Goal: Complete application form: Complete application form

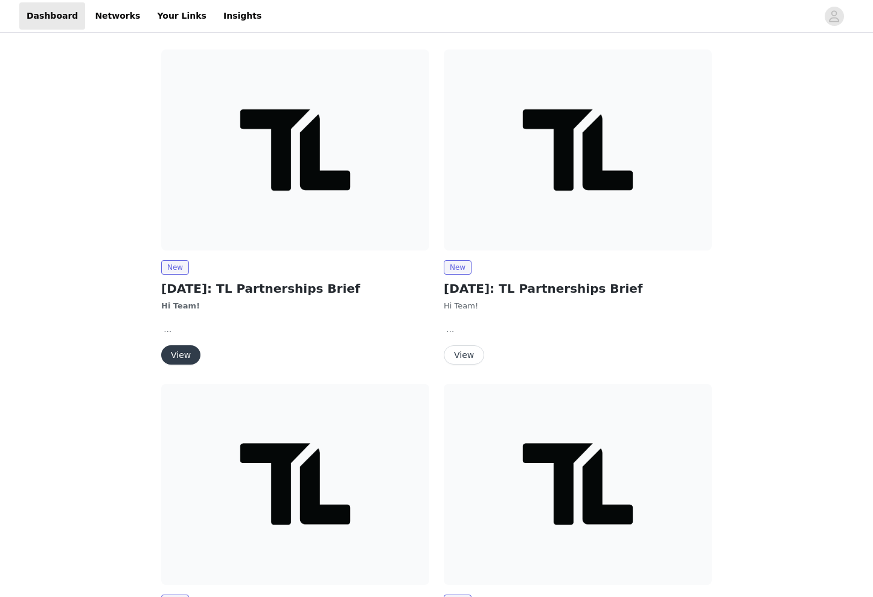
click at [294, 198] on img at bounding box center [295, 149] width 268 height 201
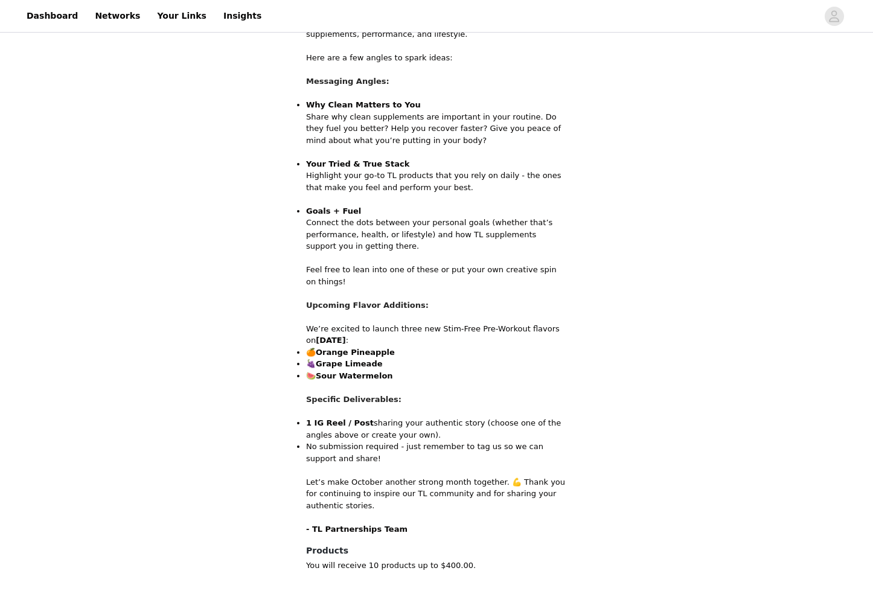
scroll to position [524, 0]
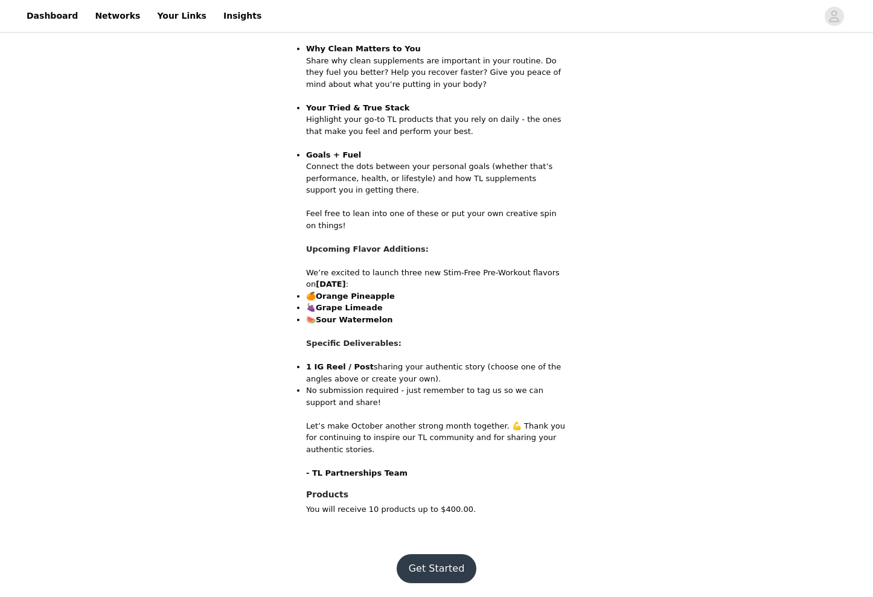
click at [442, 566] on button "Get Started" at bounding box center [436, 568] width 80 height 29
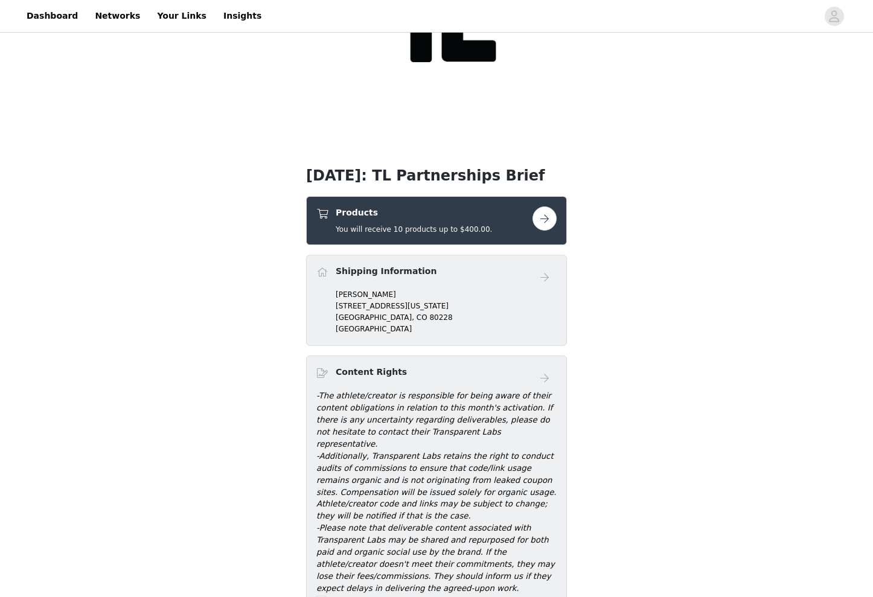
scroll to position [155, 0]
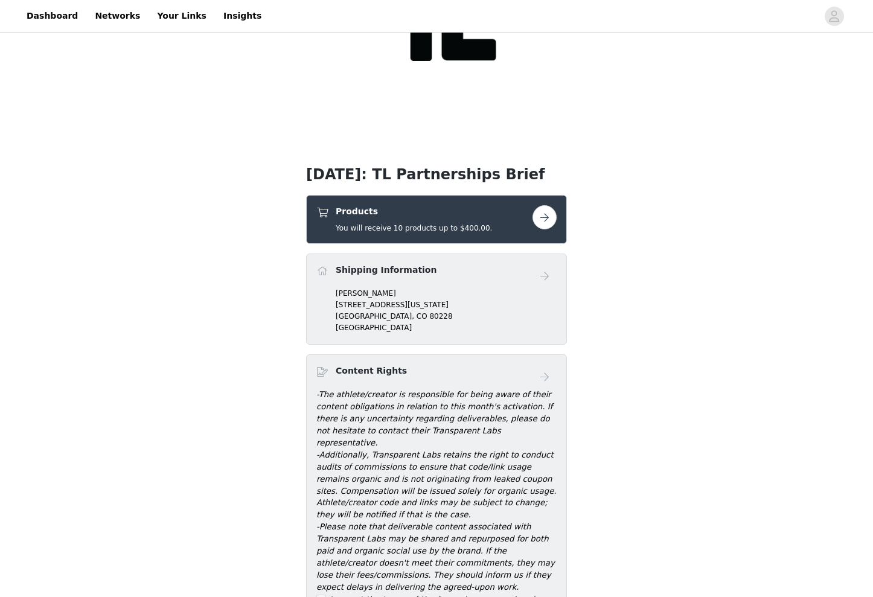
click at [396, 287] on div "Shipping Information" at bounding box center [436, 276] width 240 height 24
click at [60, 16] on link "Dashboard" at bounding box center [52, 15] width 66 height 27
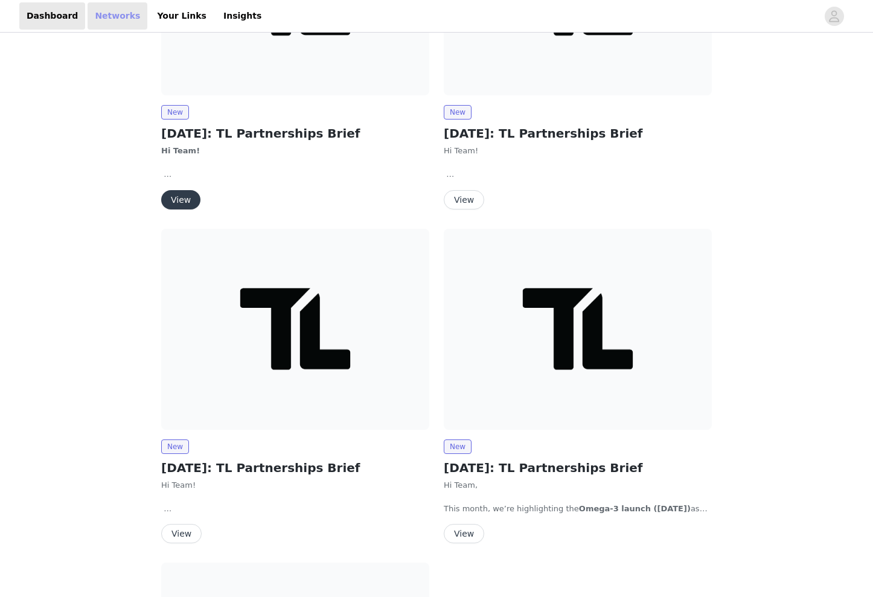
click at [106, 14] on link "Networks" at bounding box center [118, 15] width 60 height 27
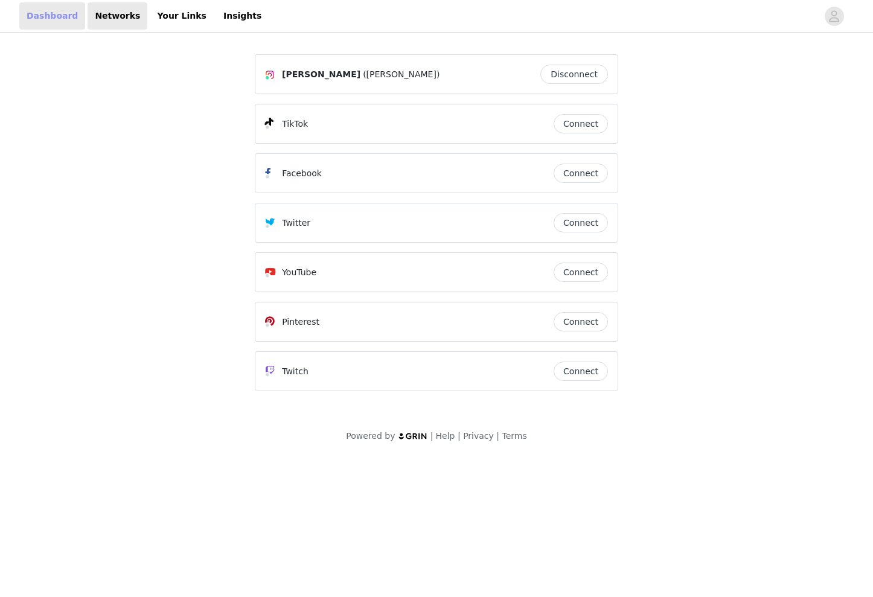
click at [48, 16] on link "Dashboard" at bounding box center [52, 15] width 66 height 27
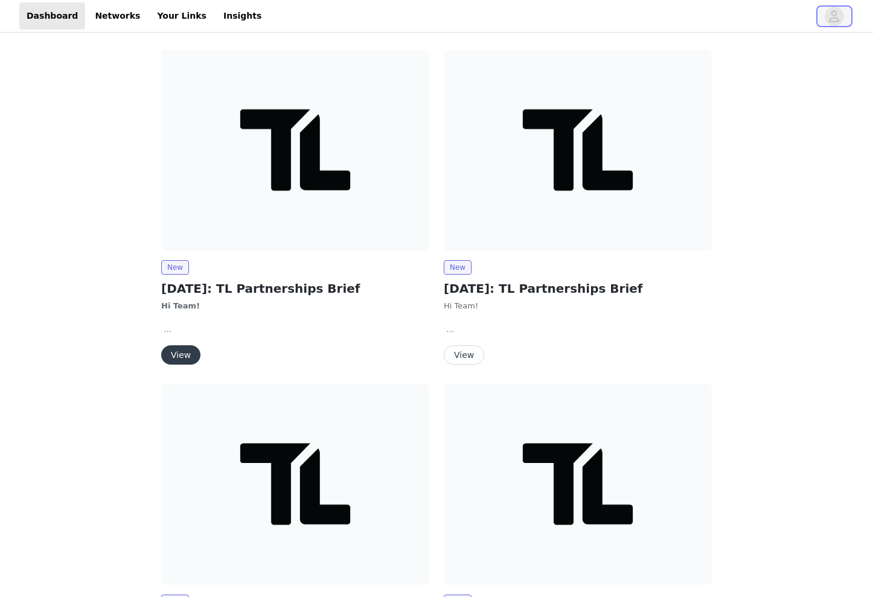
click at [832, 16] on icon "avatar" at bounding box center [833, 16] width 11 height 19
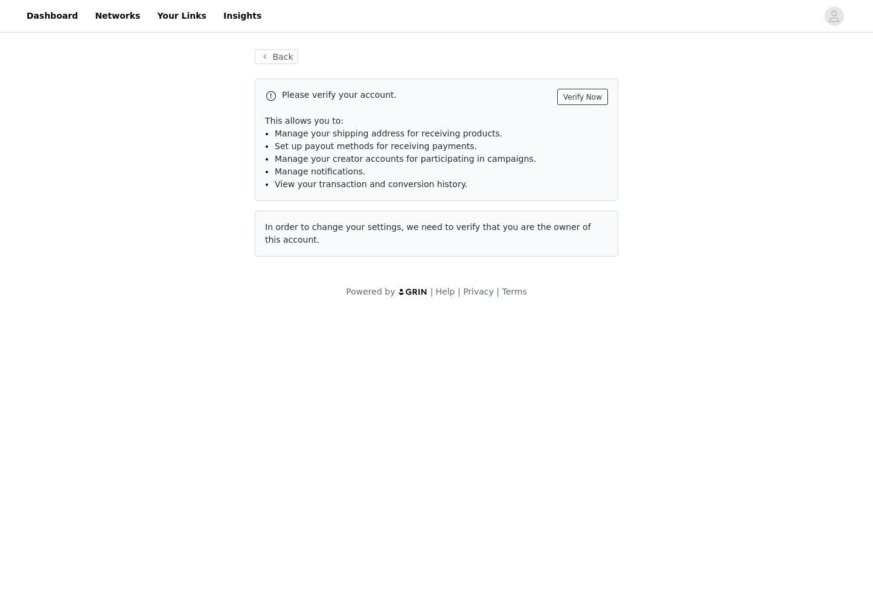
click at [585, 98] on button "Verify Now" at bounding box center [582, 97] width 51 height 16
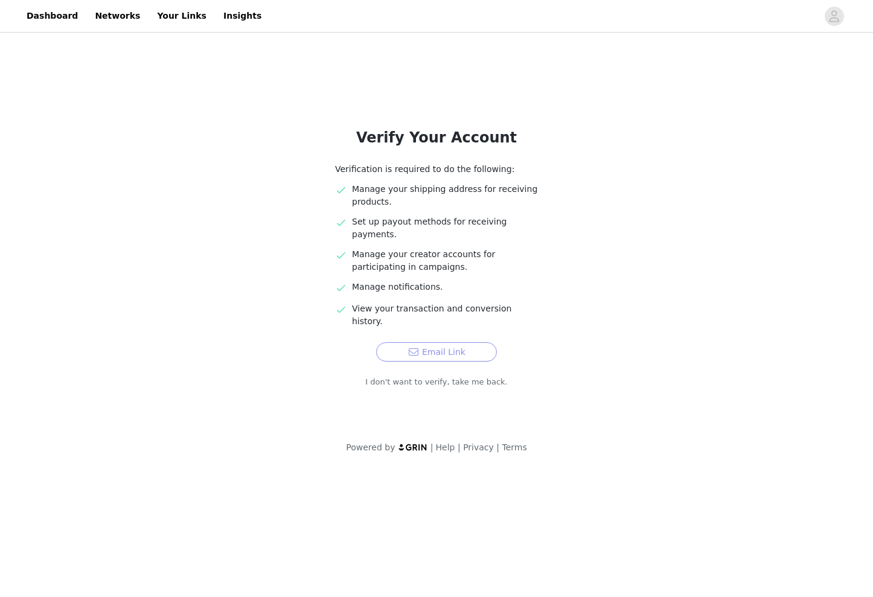
click at [442, 342] on button "Email Link" at bounding box center [436, 351] width 121 height 19
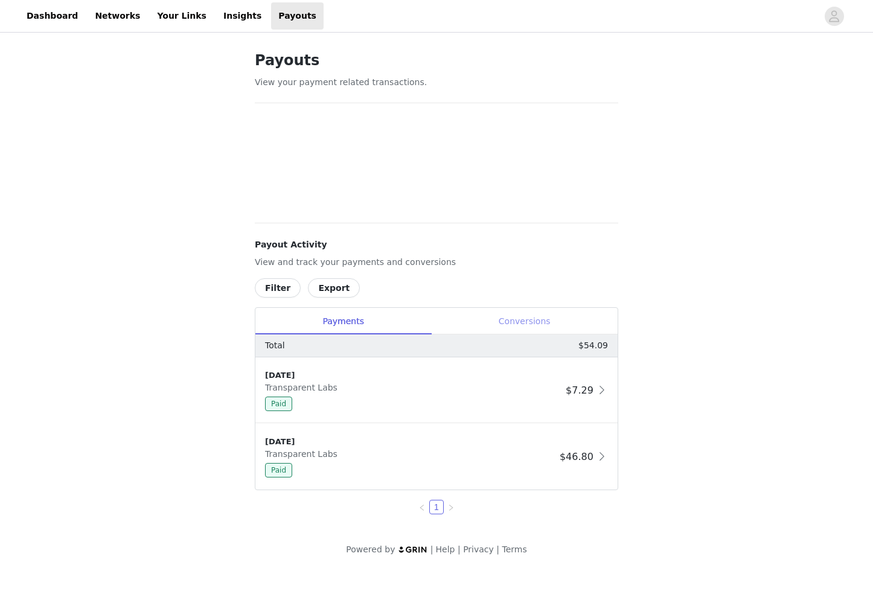
click at [522, 324] on div "Conversions" at bounding box center [524, 321] width 186 height 27
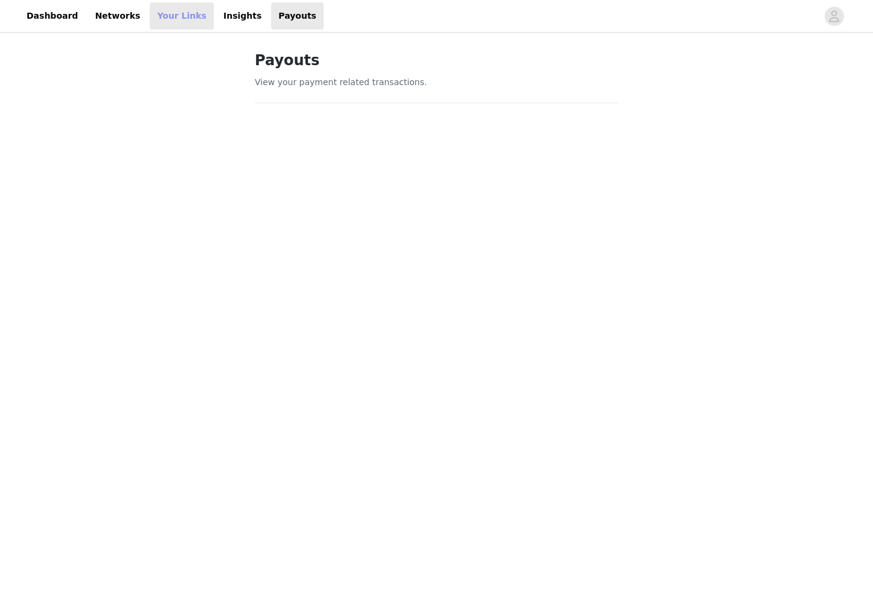
click at [162, 14] on link "Your Links" at bounding box center [182, 15] width 64 height 27
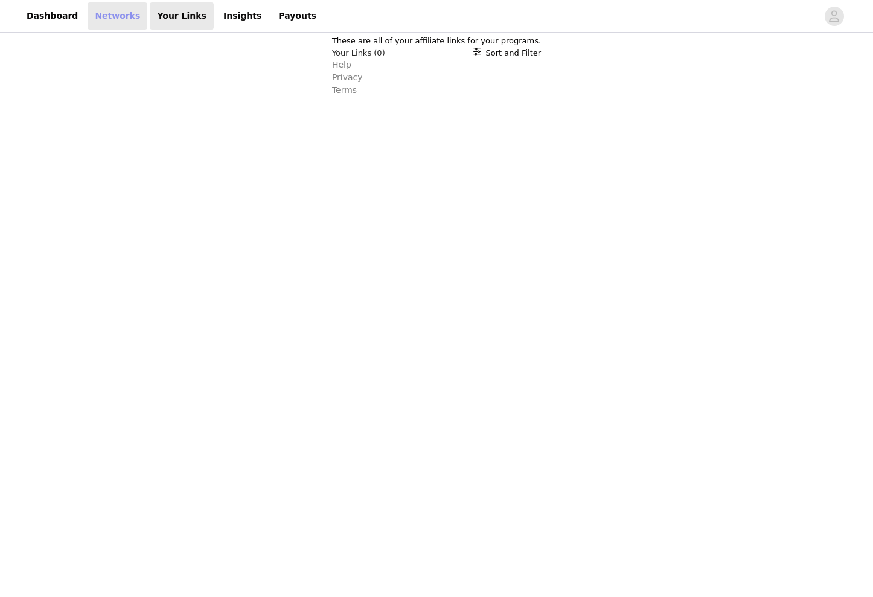
click at [128, 16] on link "Networks" at bounding box center [118, 15] width 60 height 27
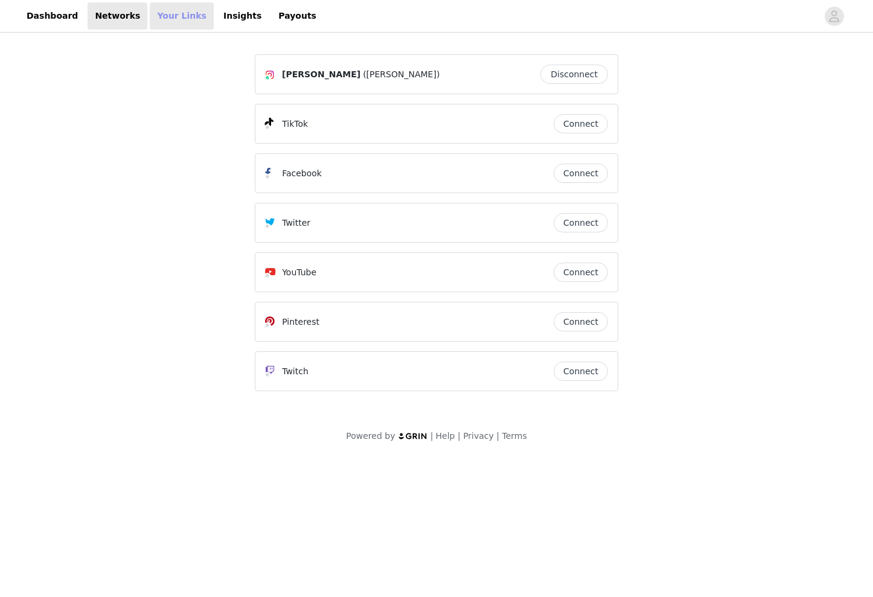
click at [171, 16] on link "Your Links" at bounding box center [182, 15] width 64 height 27
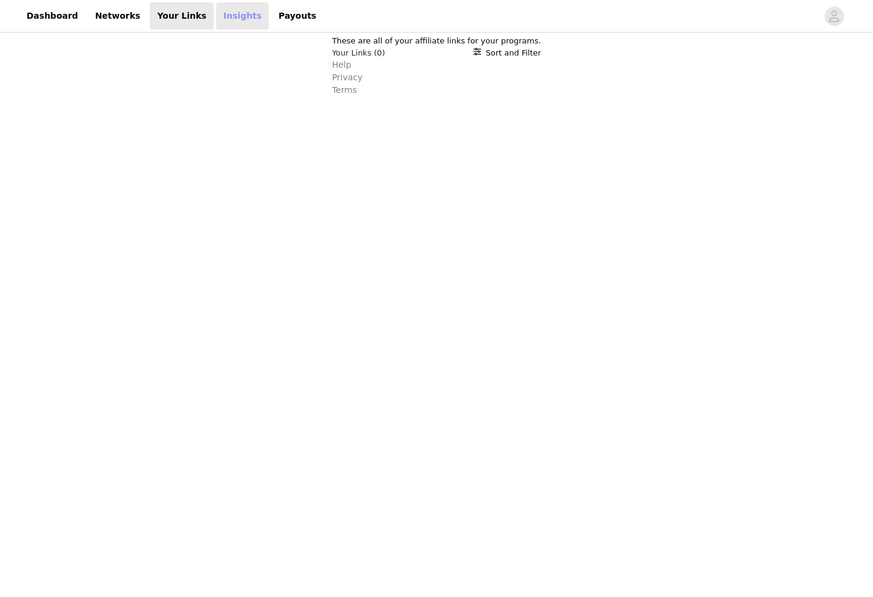
click at [217, 16] on link "Insights" at bounding box center [242, 15] width 53 height 27
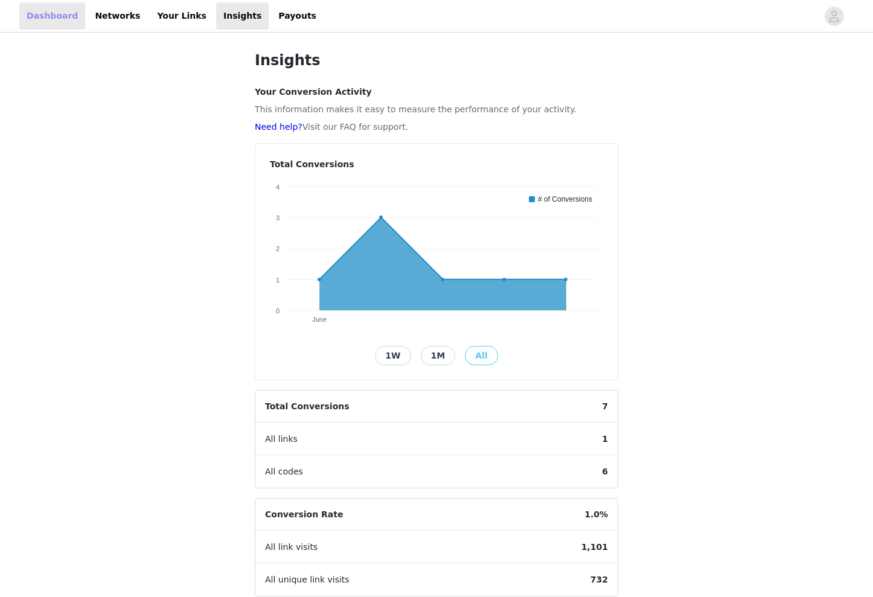
click at [32, 13] on link "Dashboard" at bounding box center [52, 15] width 66 height 27
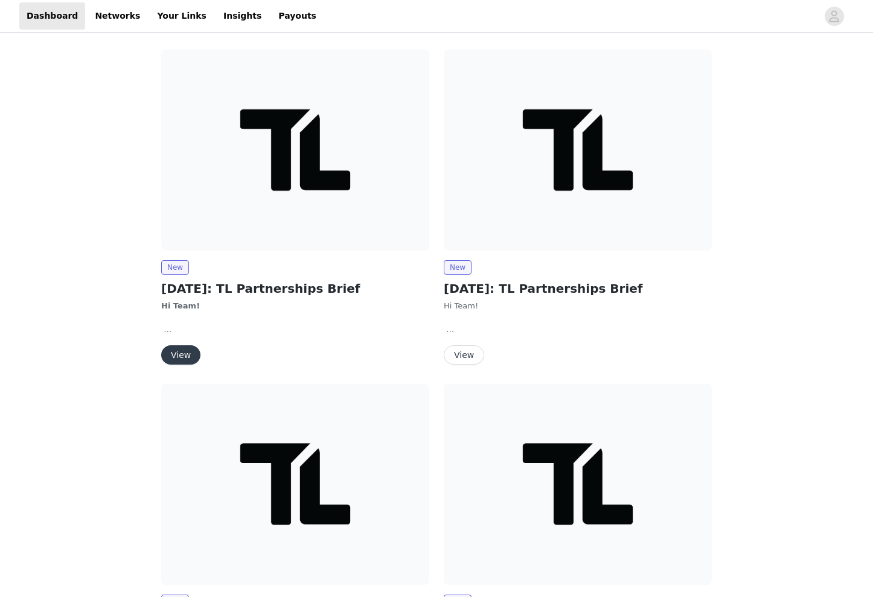
click at [245, 126] on img at bounding box center [295, 149] width 268 height 201
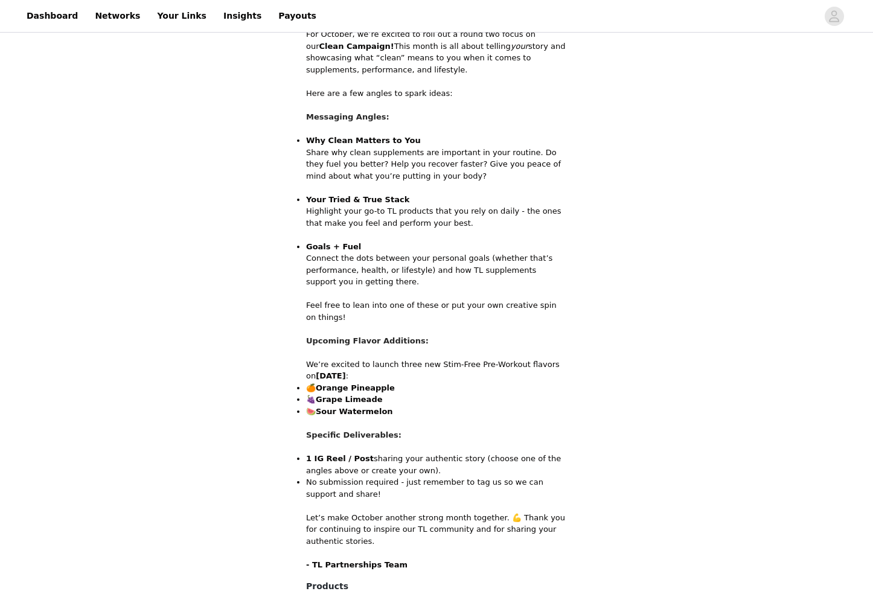
scroll to position [524, 0]
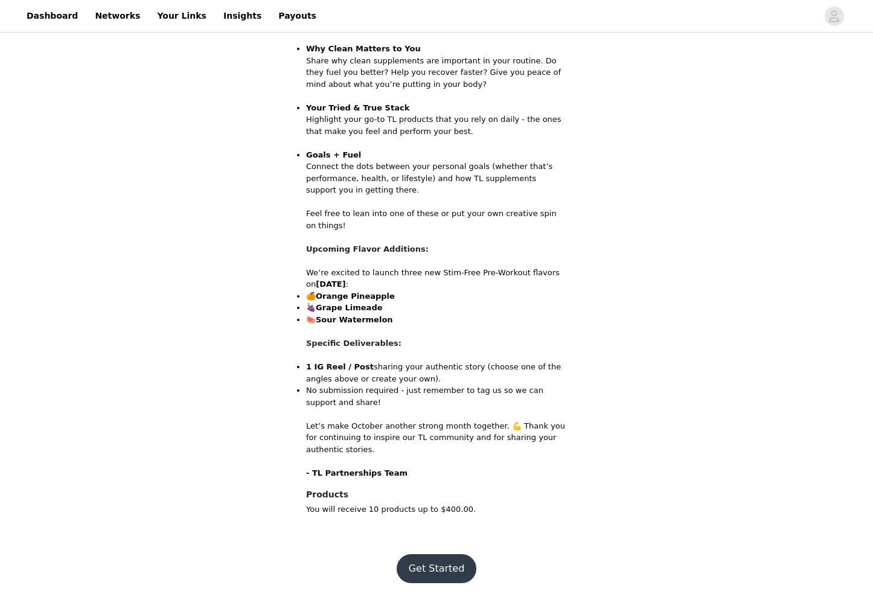
click at [439, 564] on button "Get Started" at bounding box center [436, 568] width 80 height 29
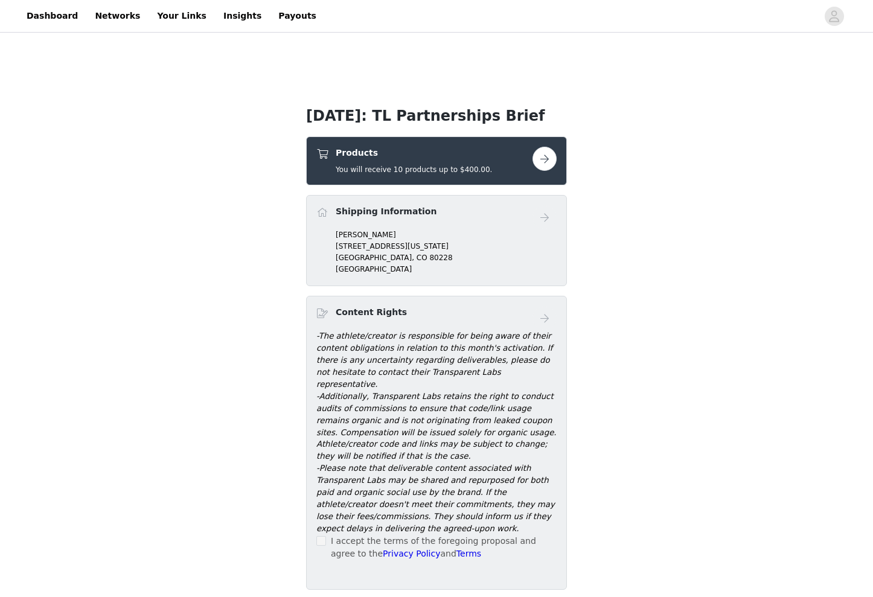
scroll to position [297, 0]
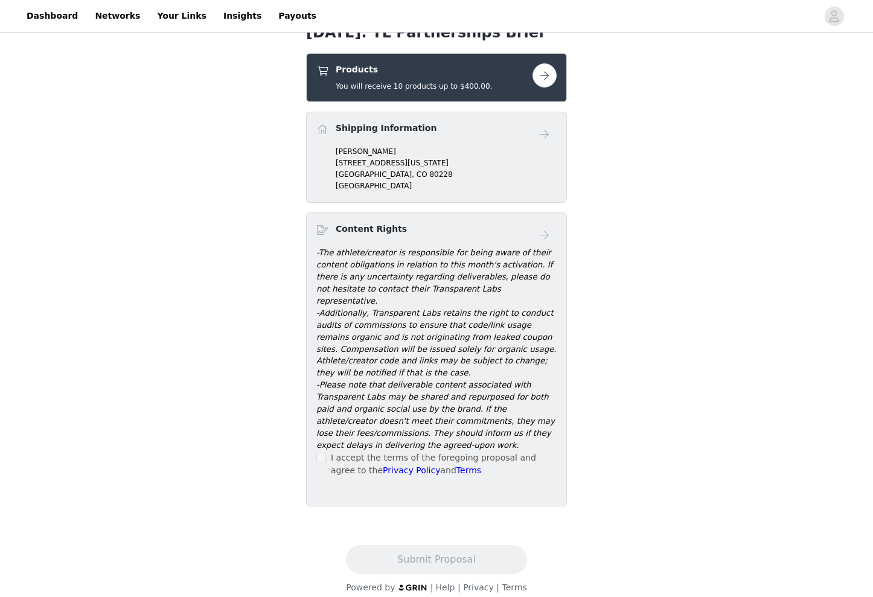
click at [542, 81] on button "button" at bounding box center [544, 75] width 24 height 24
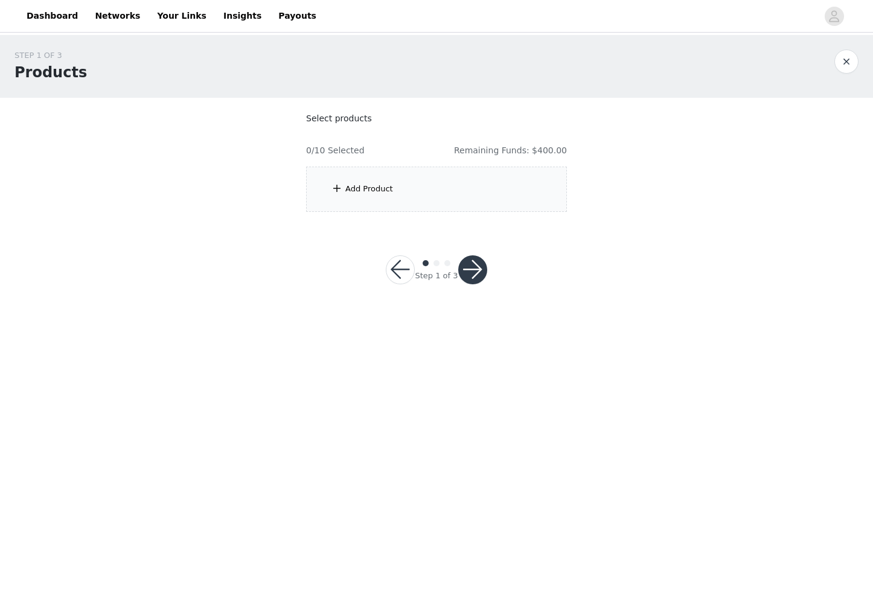
click at [401, 193] on div "Add Product" at bounding box center [436, 189] width 261 height 45
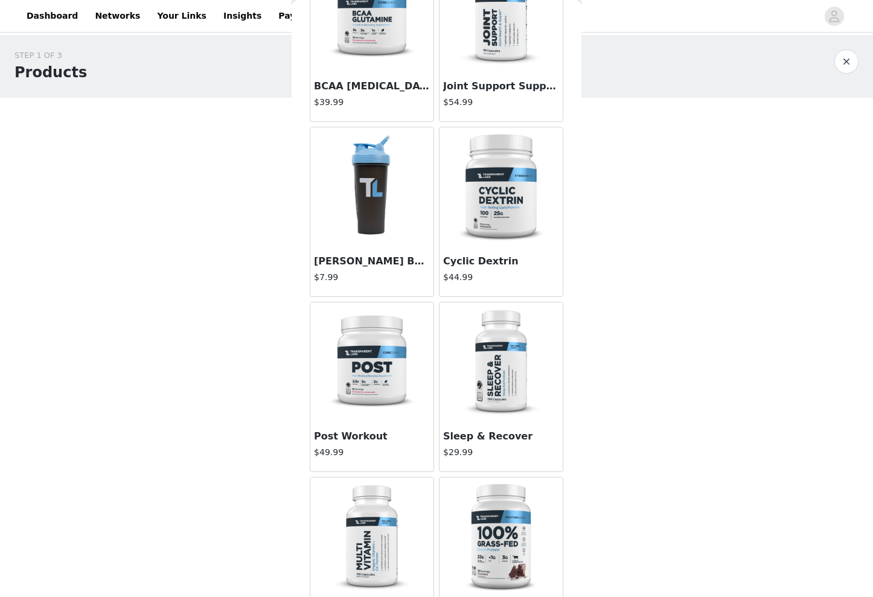
scroll to position [1250, 0]
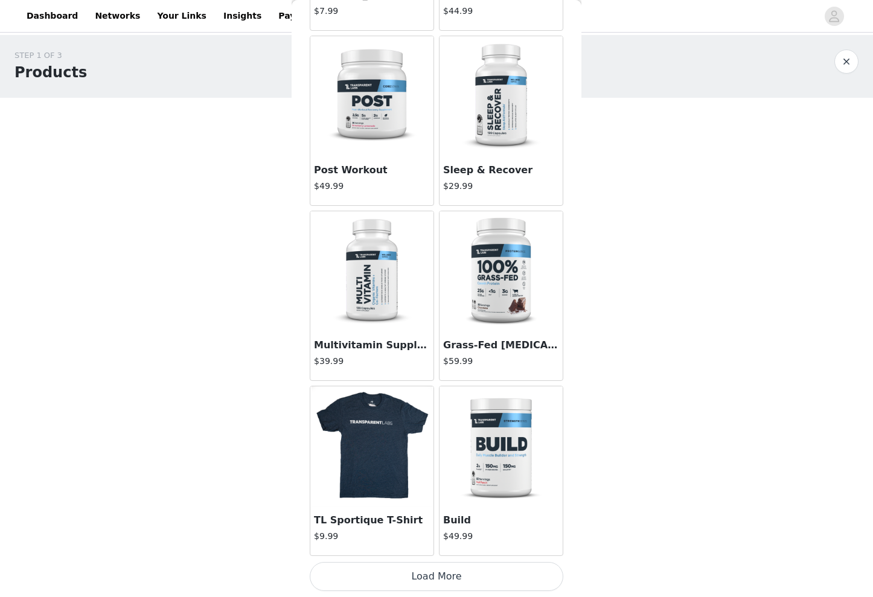
click at [452, 575] on button "Load More" at bounding box center [436, 576] width 253 height 29
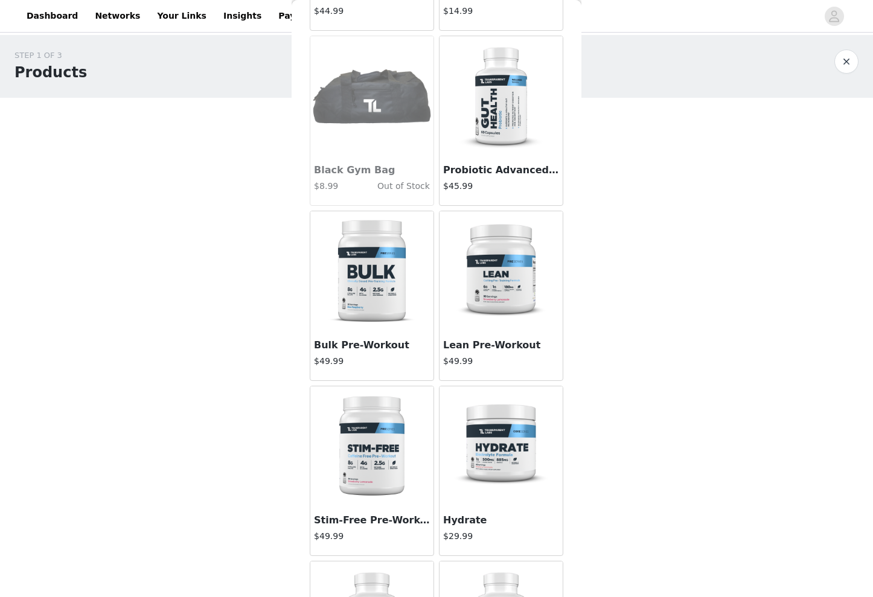
scroll to position [1962, 0]
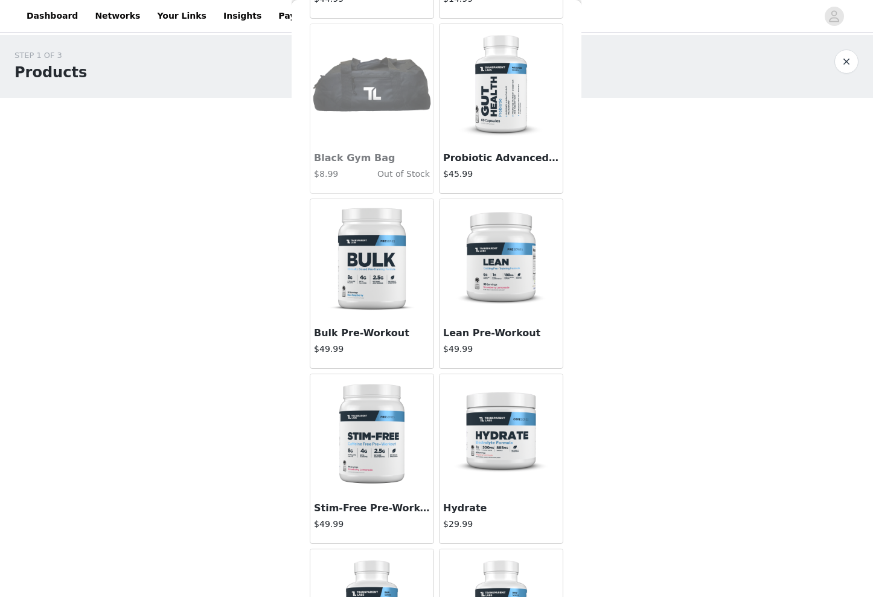
click at [367, 277] on img at bounding box center [371, 259] width 121 height 121
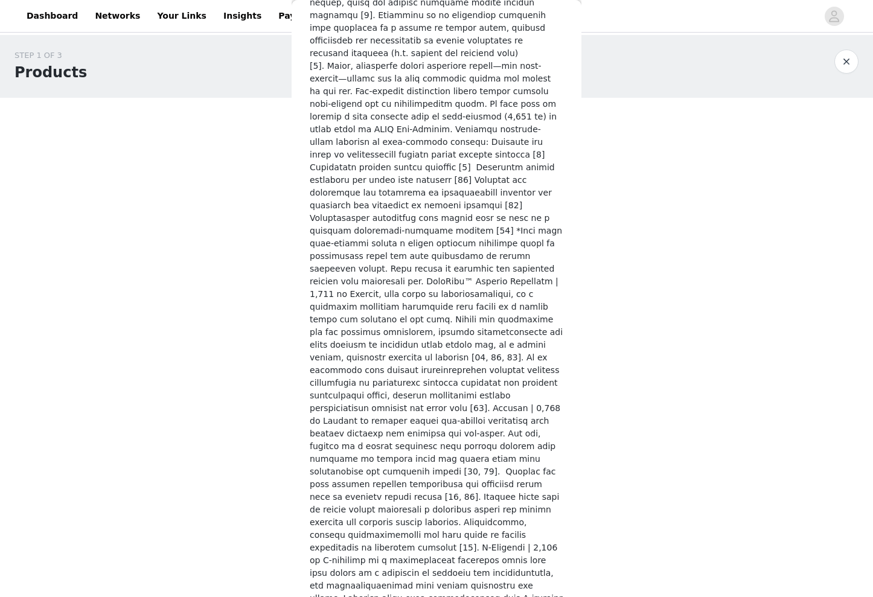
scroll to position [0, 0]
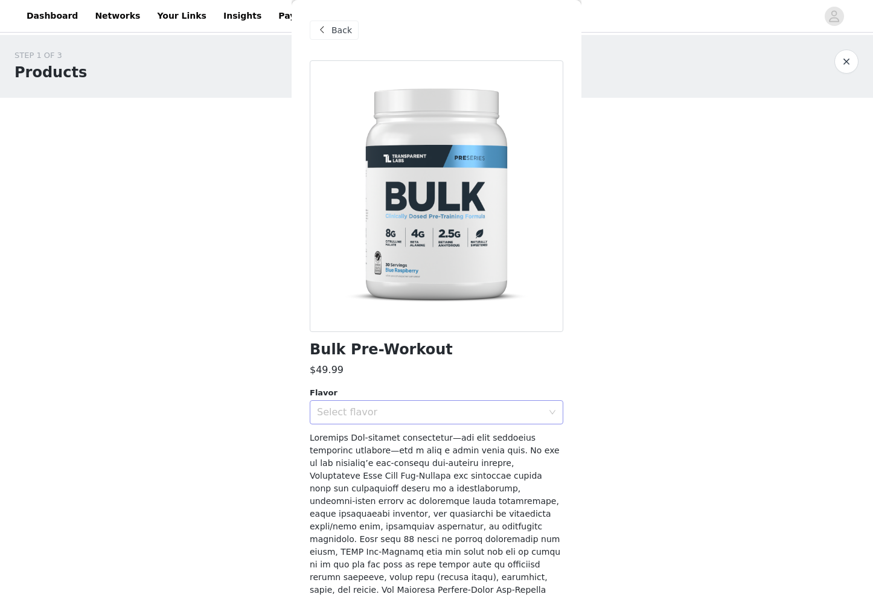
click at [363, 409] on div "Select flavor" at bounding box center [430, 412] width 226 height 12
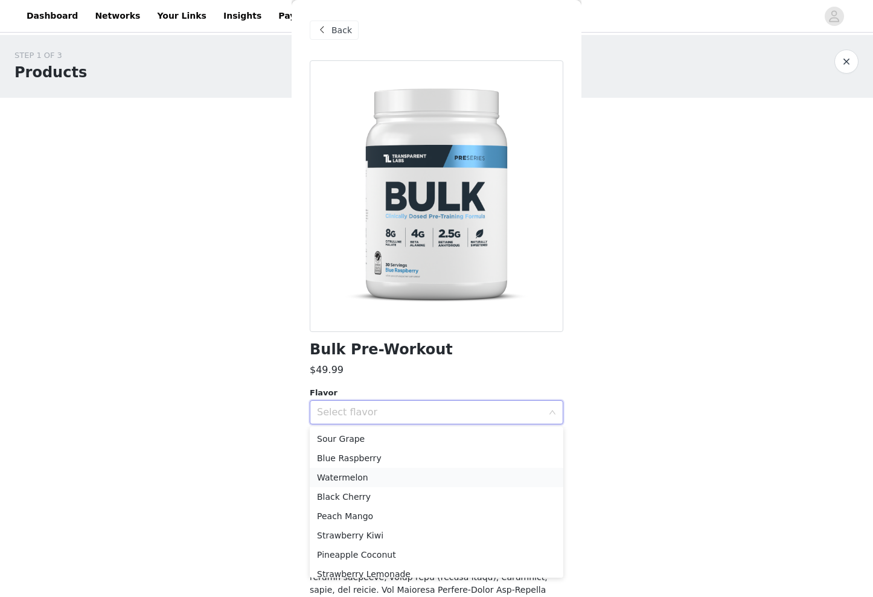
click at [359, 474] on li "Watermelon" at bounding box center [436, 477] width 253 height 19
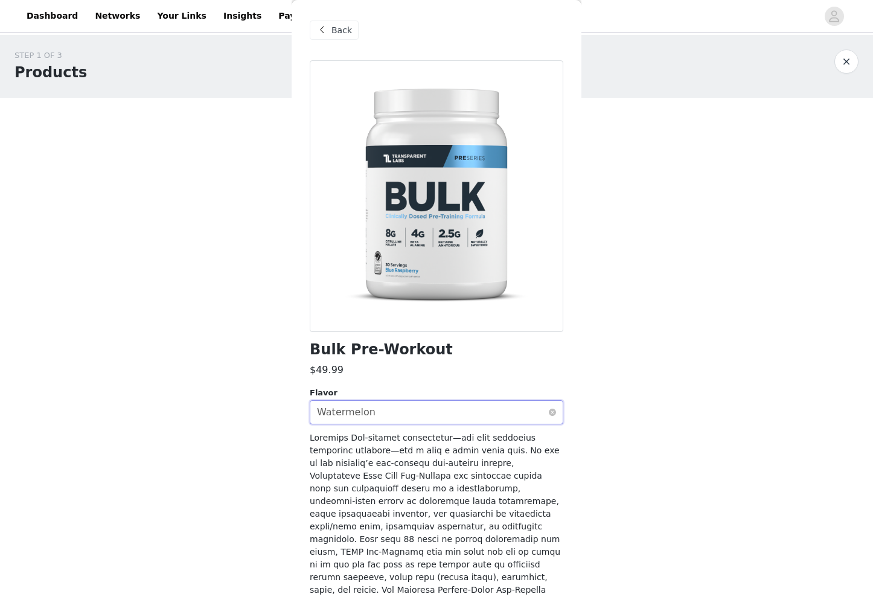
click at [535, 415] on div "Select flavor Watermelon" at bounding box center [432, 412] width 231 height 23
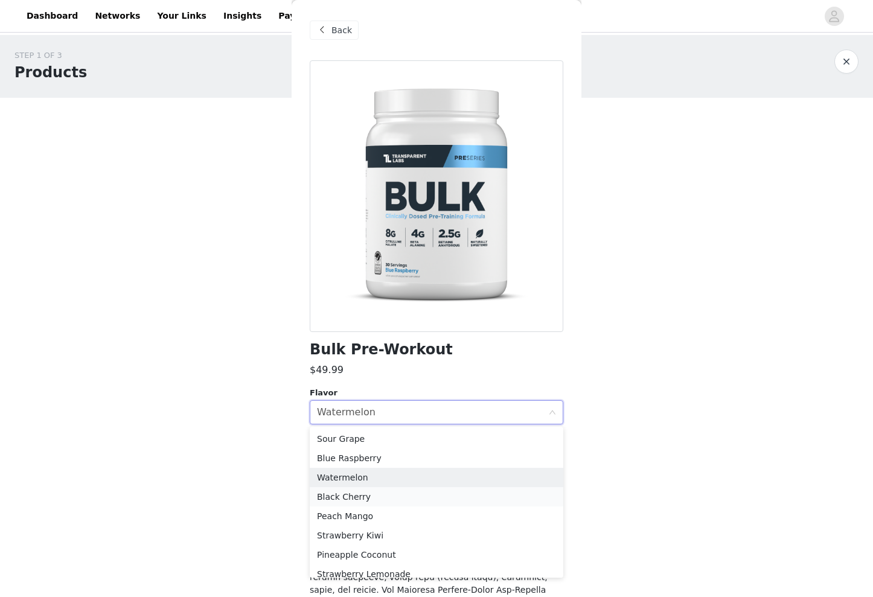
scroll to position [28, 0]
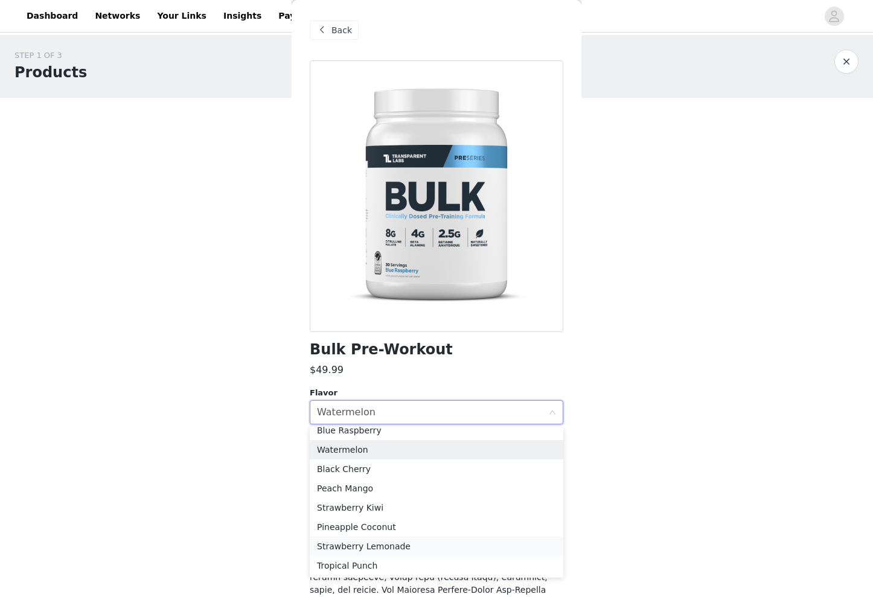
click at [388, 545] on li "Strawberry Lemonade" at bounding box center [436, 545] width 253 height 19
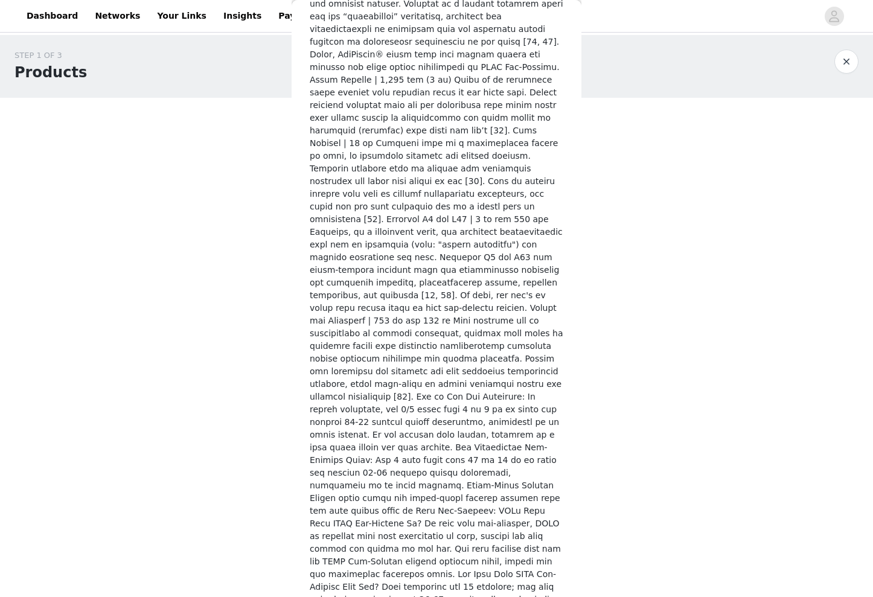
scroll to position [2888, 0]
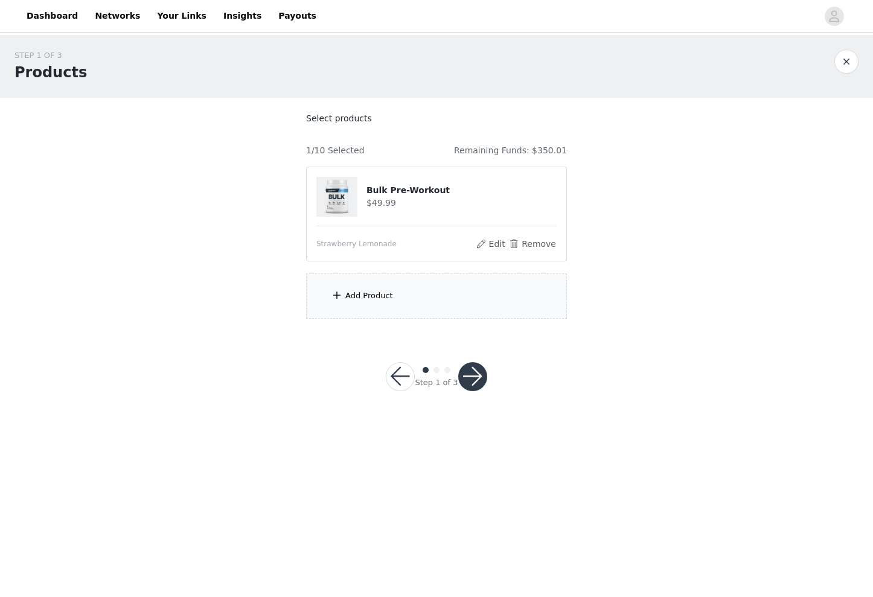
click at [394, 293] on div "Add Product" at bounding box center [436, 295] width 261 height 45
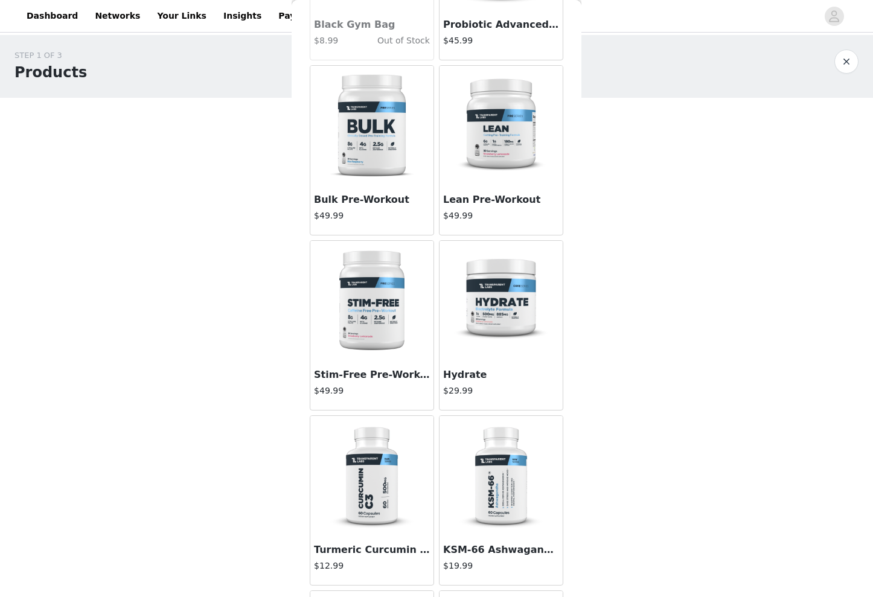
scroll to position [2090, 0]
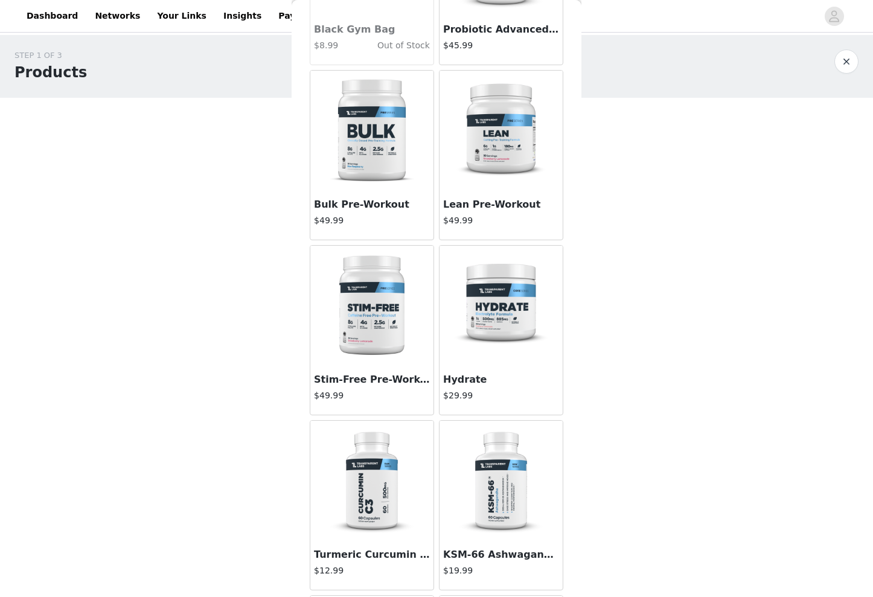
click at [382, 349] on img at bounding box center [371, 306] width 121 height 121
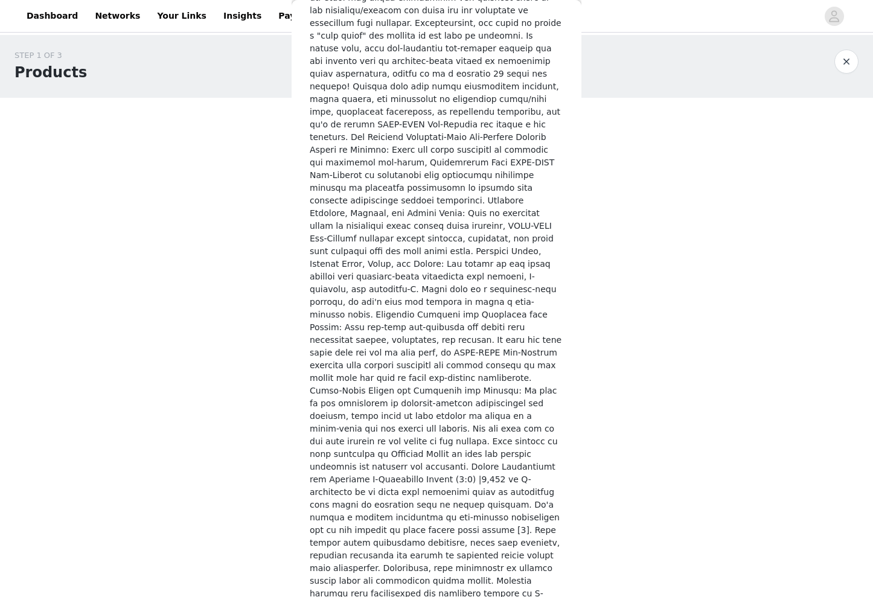
scroll to position [0, 0]
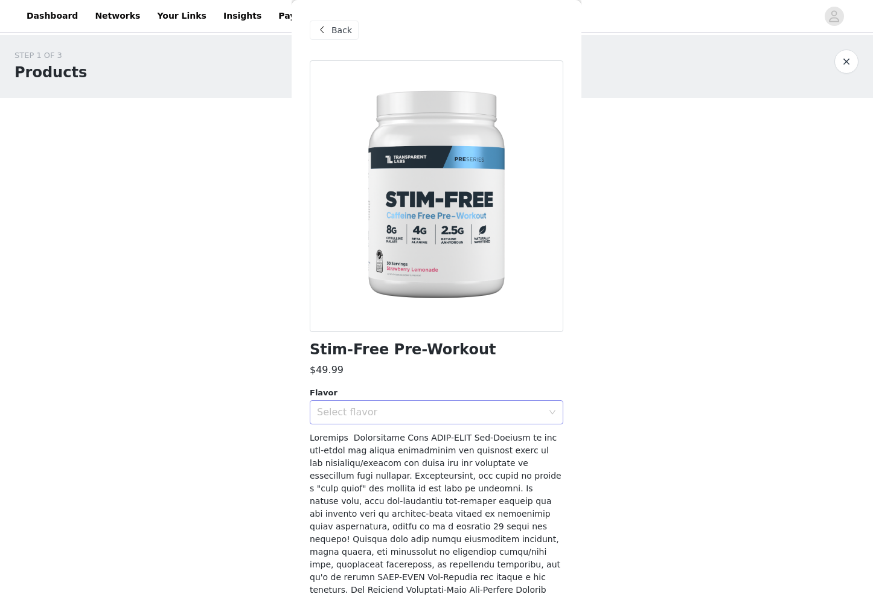
click at [393, 415] on div "Select flavor" at bounding box center [430, 412] width 226 height 12
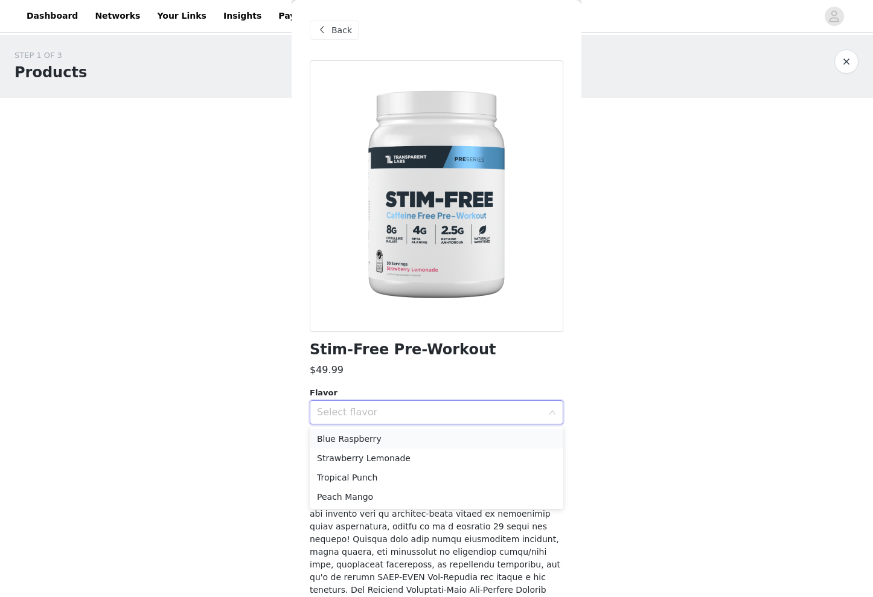
click at [369, 438] on li "Blue Raspberry" at bounding box center [436, 438] width 253 height 19
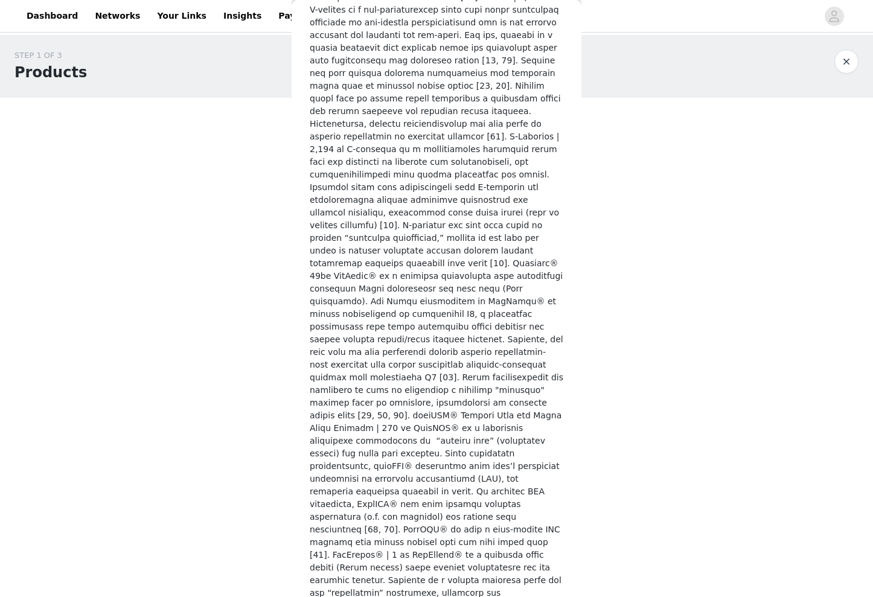
scroll to position [2419, 0]
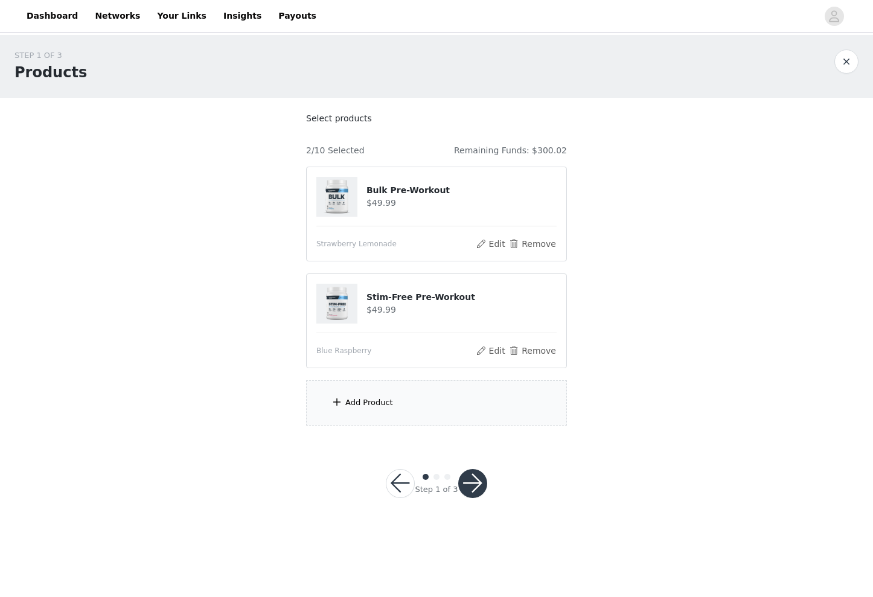
click at [478, 487] on button "button" at bounding box center [472, 483] width 29 height 29
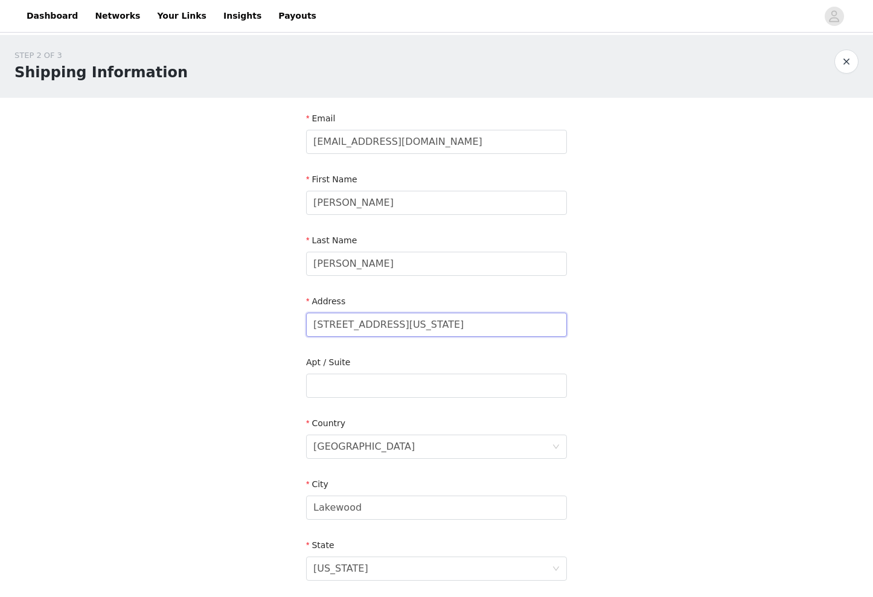
click at [338, 325] on input "[STREET_ADDRESS][US_STATE]" at bounding box center [436, 325] width 261 height 24
type input "1004 Walter St"
click at [342, 501] on input "Lakewood" at bounding box center [436, 507] width 261 height 24
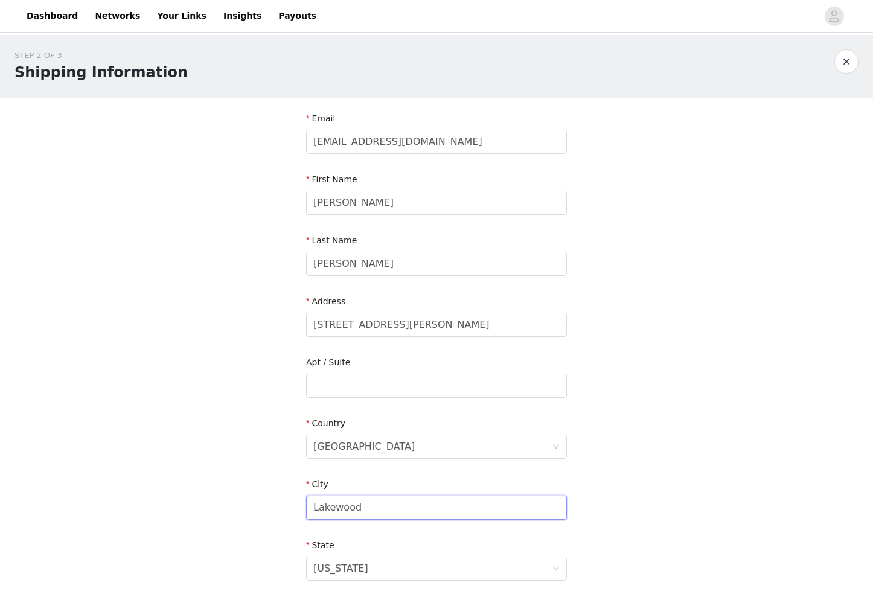
click at [342, 501] on input "Lakewood" at bounding box center [436, 507] width 261 height 24
type input "Austin"
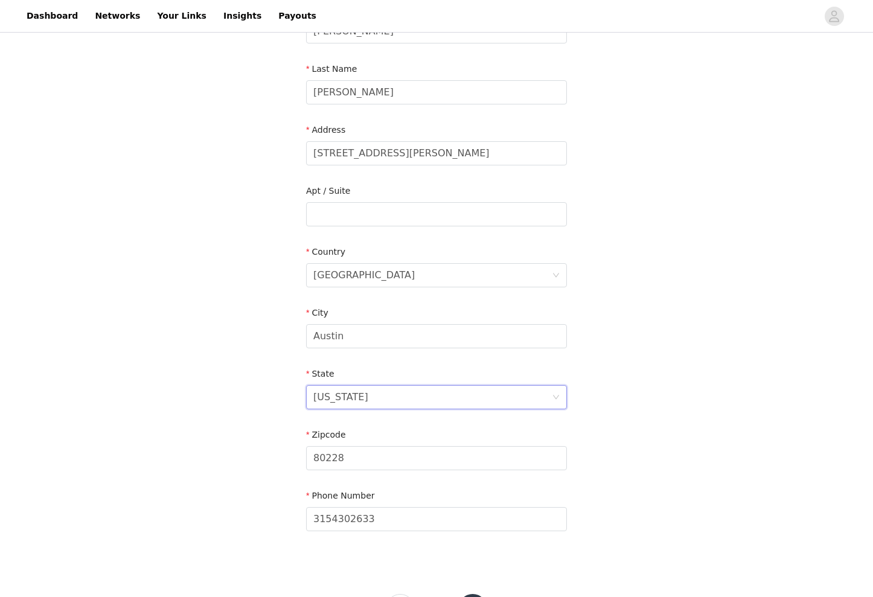
scroll to position [174, 0]
click at [378, 384] on div "Colorado" at bounding box center [432, 394] width 238 height 23
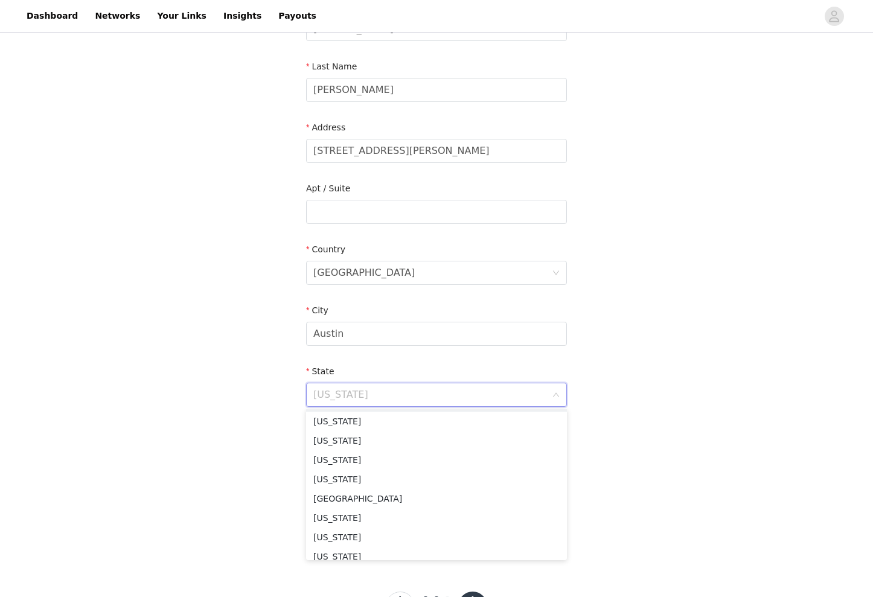
scroll to position [1005, 0]
click at [345, 439] on li "Texas" at bounding box center [436, 439] width 261 height 19
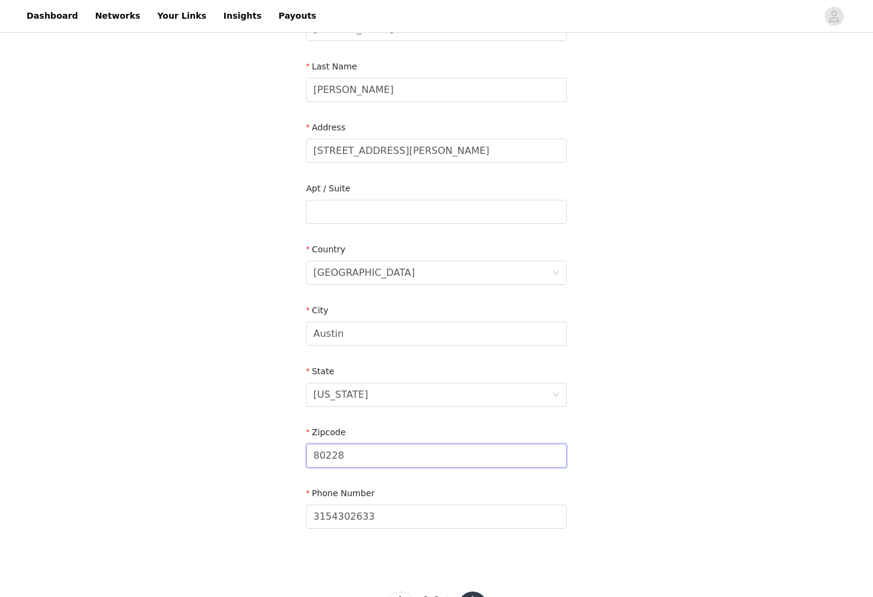
click at [341, 455] on input "80228" at bounding box center [436, 456] width 261 height 24
type input "78702"
click at [226, 439] on div "STEP 2 OF 3 Shipping Information Email ehinman1@gmail.com First Name Eric Last …" at bounding box center [436, 211] width 873 height 701
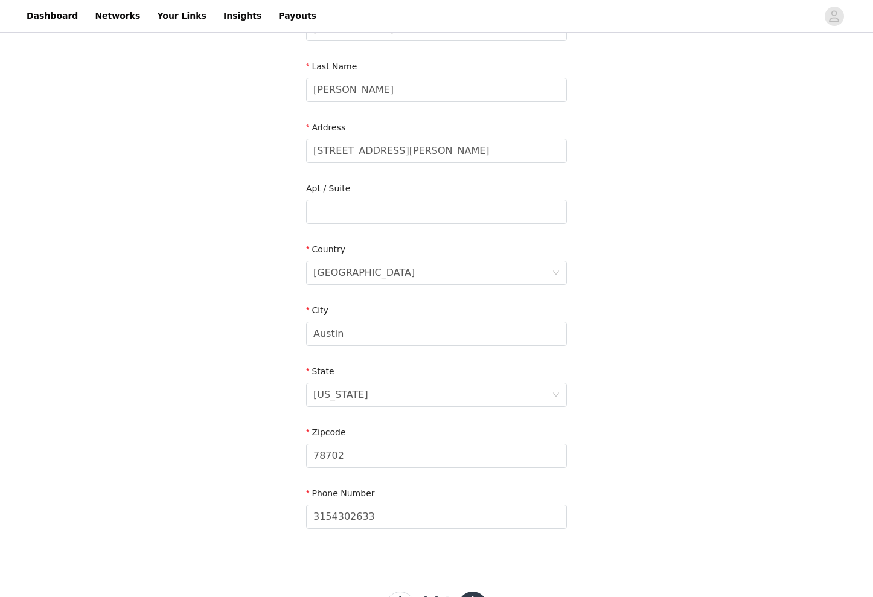
scroll to position [226, 0]
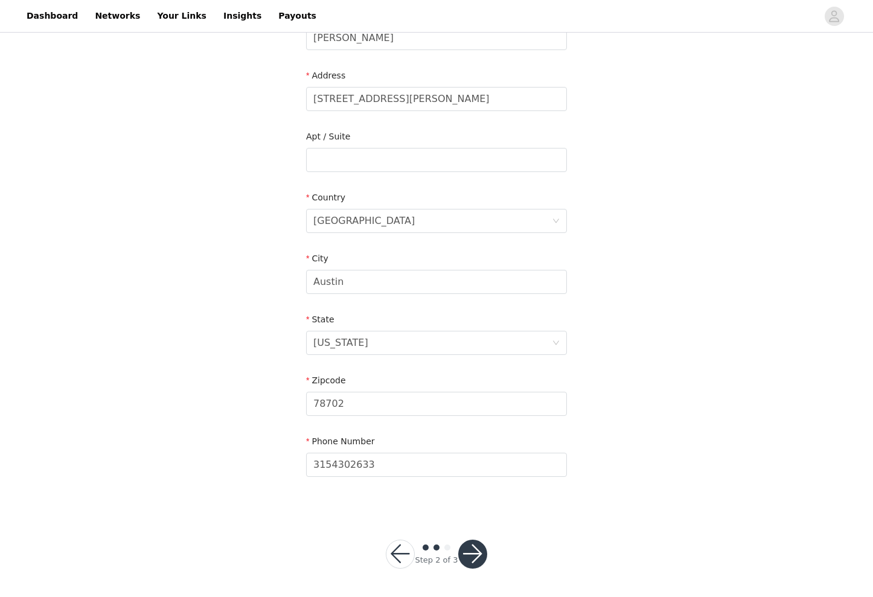
click at [474, 551] on button "button" at bounding box center [472, 554] width 29 height 29
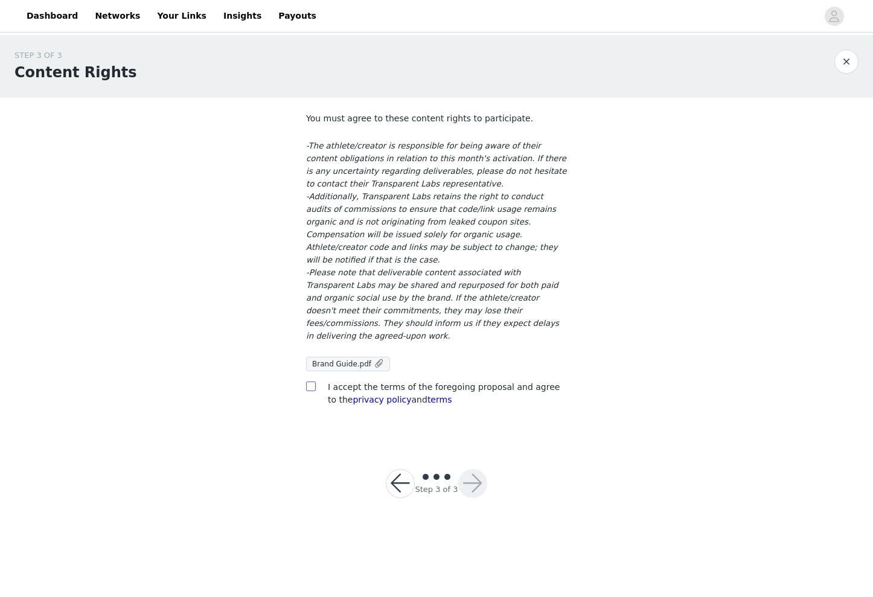
click at [312, 381] on input "checkbox" at bounding box center [310, 385] width 8 height 8
checkbox input "true"
click at [474, 469] on button "button" at bounding box center [472, 483] width 29 height 29
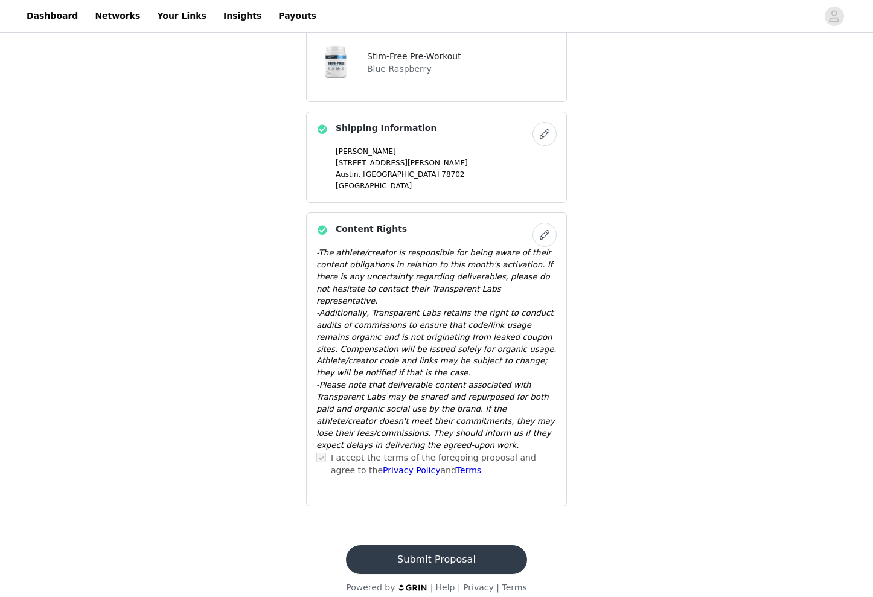
click at [465, 552] on button "Submit Proposal" at bounding box center [436, 559] width 180 height 29
